Goal: Answer question/provide support: Share knowledge or assist other users

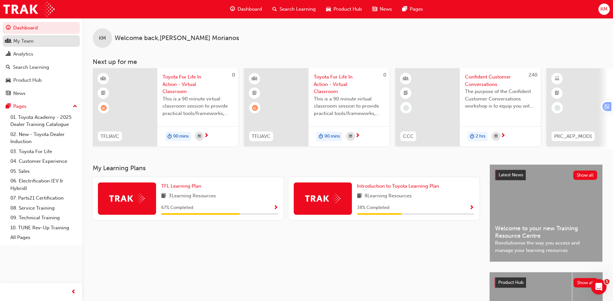
click at [24, 43] on div "My Team" at bounding box center [23, 41] width 20 height 7
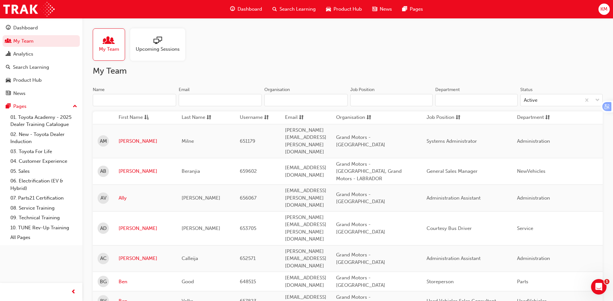
click at [120, 102] on input "Name" at bounding box center [134, 100] width 83 height 12
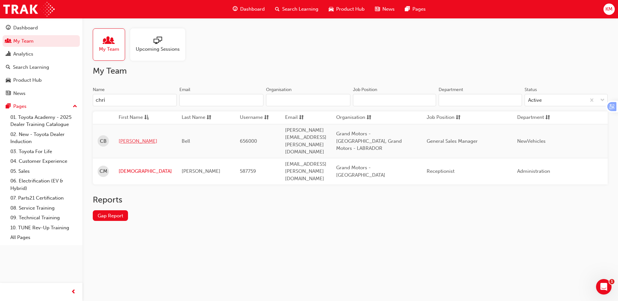
type input "chri"
click at [123, 138] on link "[PERSON_NAME]" at bounding box center [145, 141] width 53 height 7
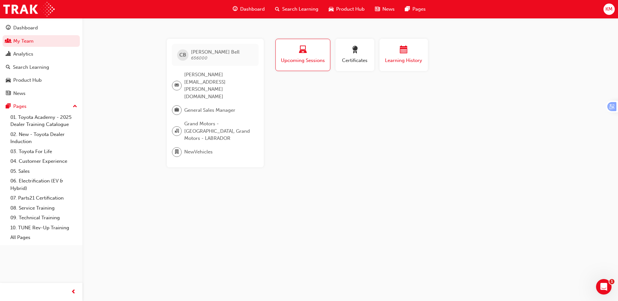
click at [400, 52] on span "calendar-icon" at bounding box center [404, 50] width 8 height 9
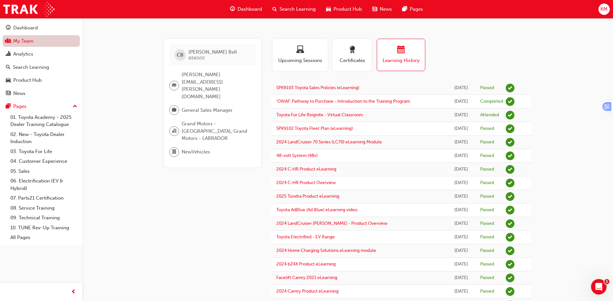
click at [28, 41] on link "My Team" at bounding box center [41, 41] width 77 height 12
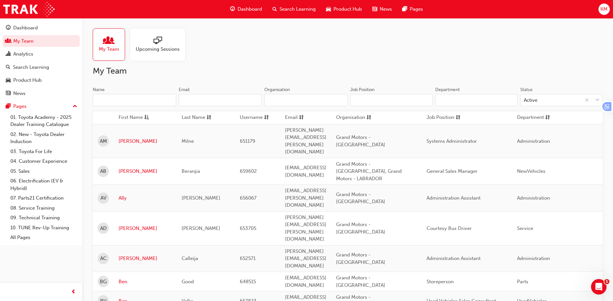
click at [132, 99] on input "Name" at bounding box center [134, 100] width 83 height 12
click at [125, 168] on link "[PERSON_NAME]" at bounding box center [145, 171] width 53 height 7
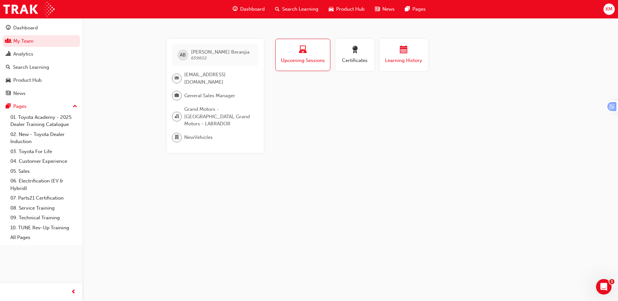
click at [408, 47] on div "button" at bounding box center [403, 51] width 39 height 10
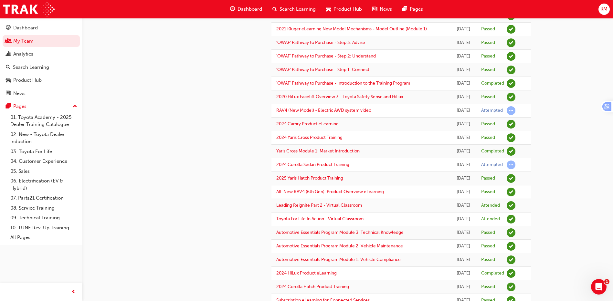
scroll to position [157, 0]
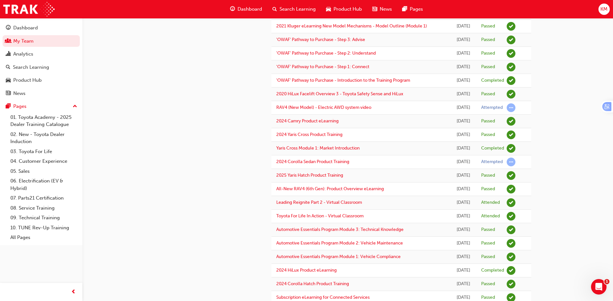
click at [361, 223] on td "Toyota For Life In Action - Virtual Classroom" at bounding box center [361, 217] width 179 height 14
copy link "o"
click at [593, 110] on div "AB [PERSON_NAME] 659602 [PERSON_NAME][EMAIL_ADDRESS][DOMAIN_NAME] General Sales…" at bounding box center [306, 143] width 613 height 600
